Goal: Transaction & Acquisition: Purchase product/service

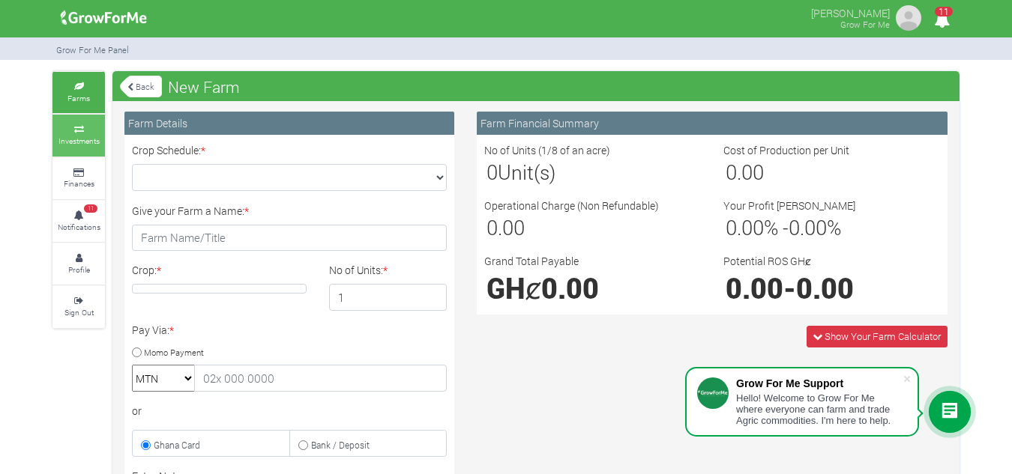
click at [85, 143] on small "Investments" at bounding box center [78, 141] width 41 height 10
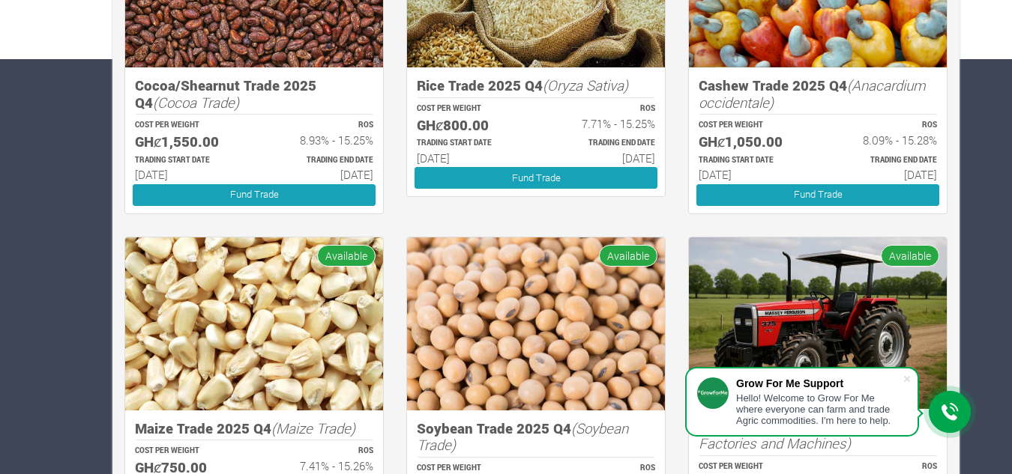
scroll to position [830, 0]
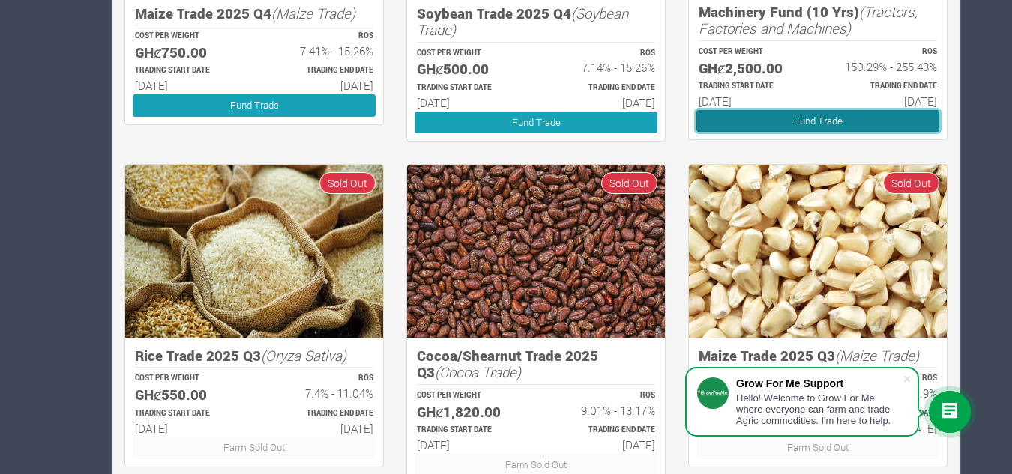
click at [833, 120] on link "Fund Trade" at bounding box center [817, 121] width 243 height 22
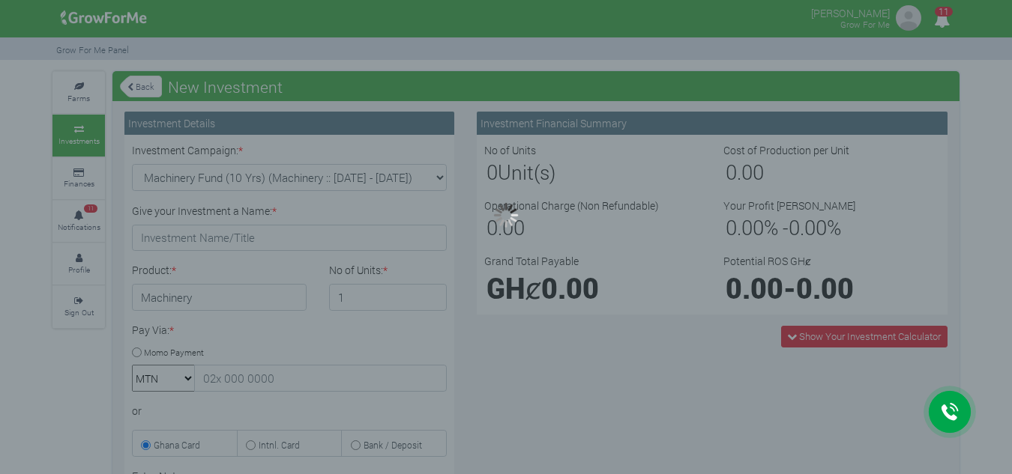
type input "1"
